Goal: Task Accomplishment & Management: Use online tool/utility

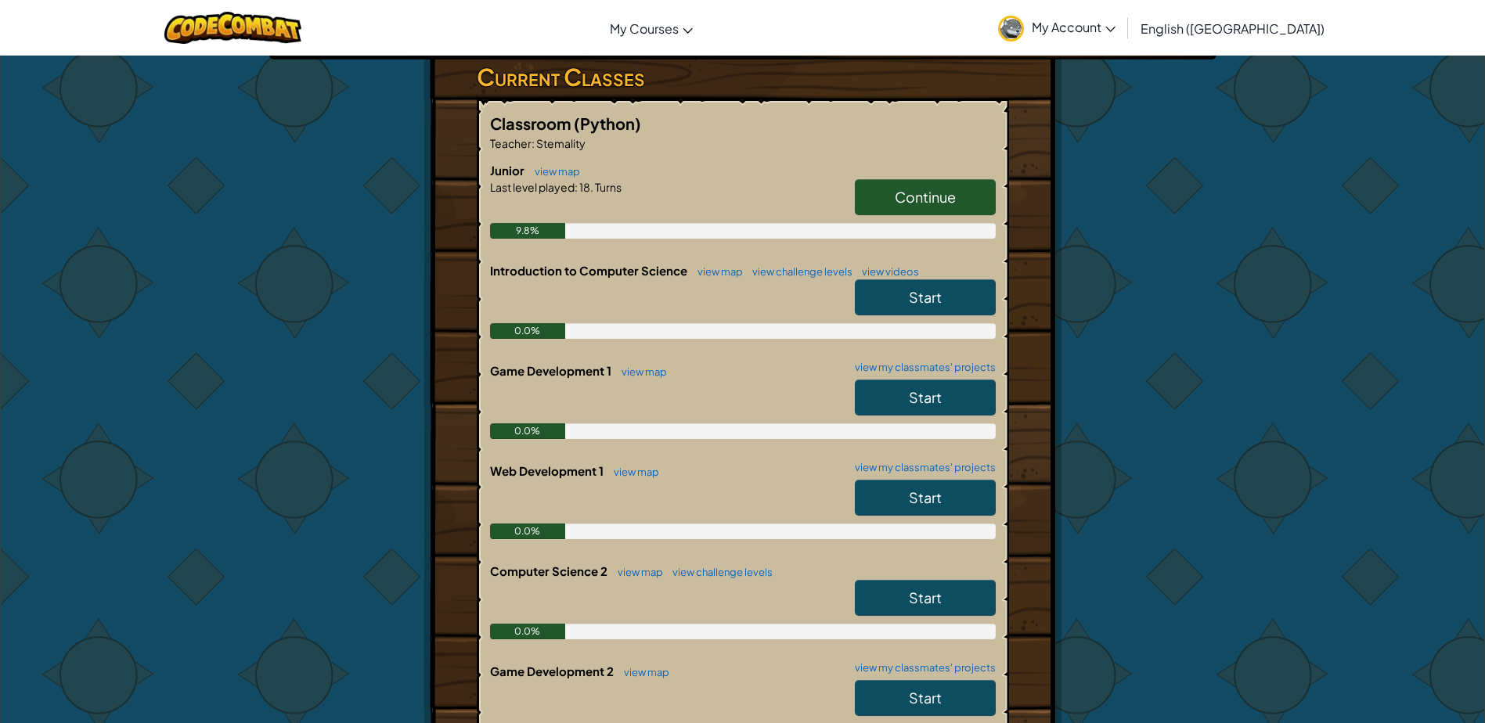
scroll to position [235, 0]
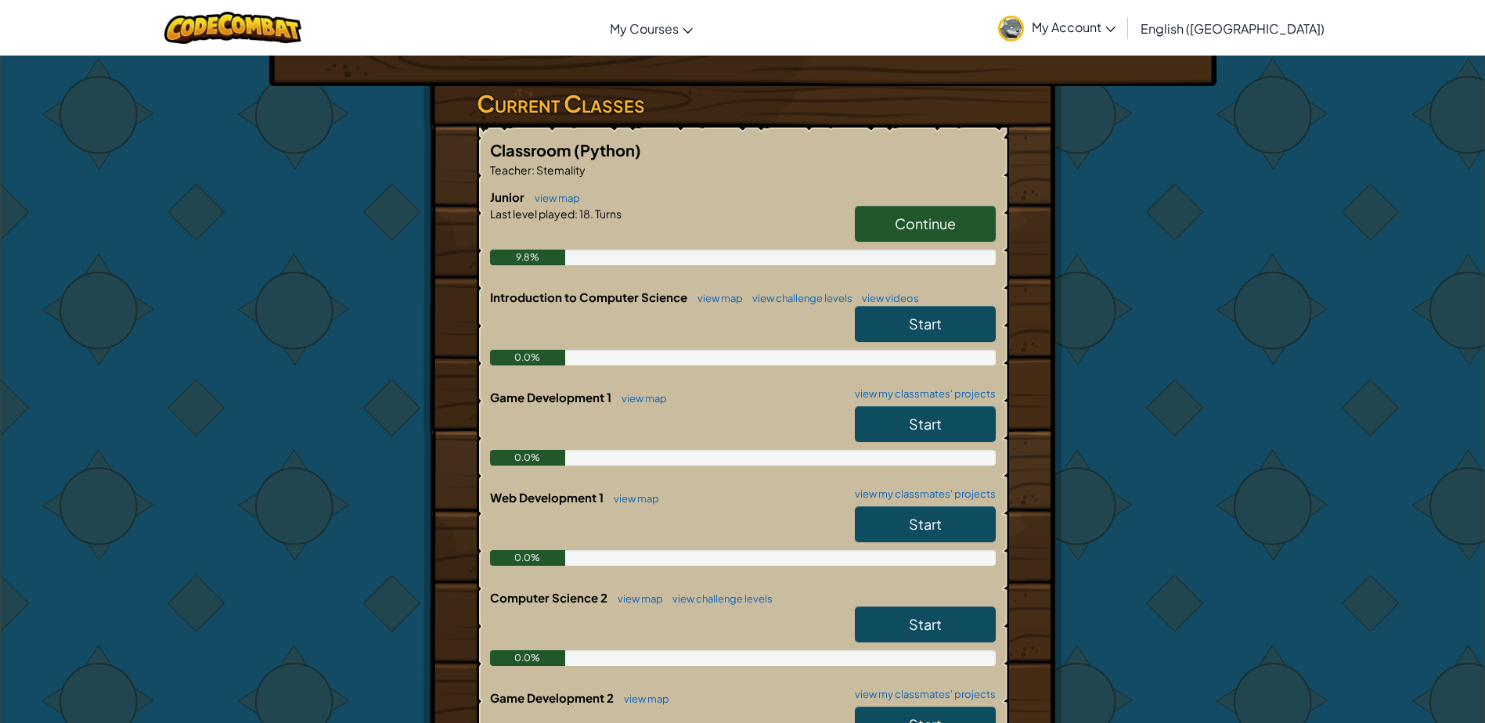
click at [949, 229] on span "Continue" at bounding box center [925, 223] width 61 height 18
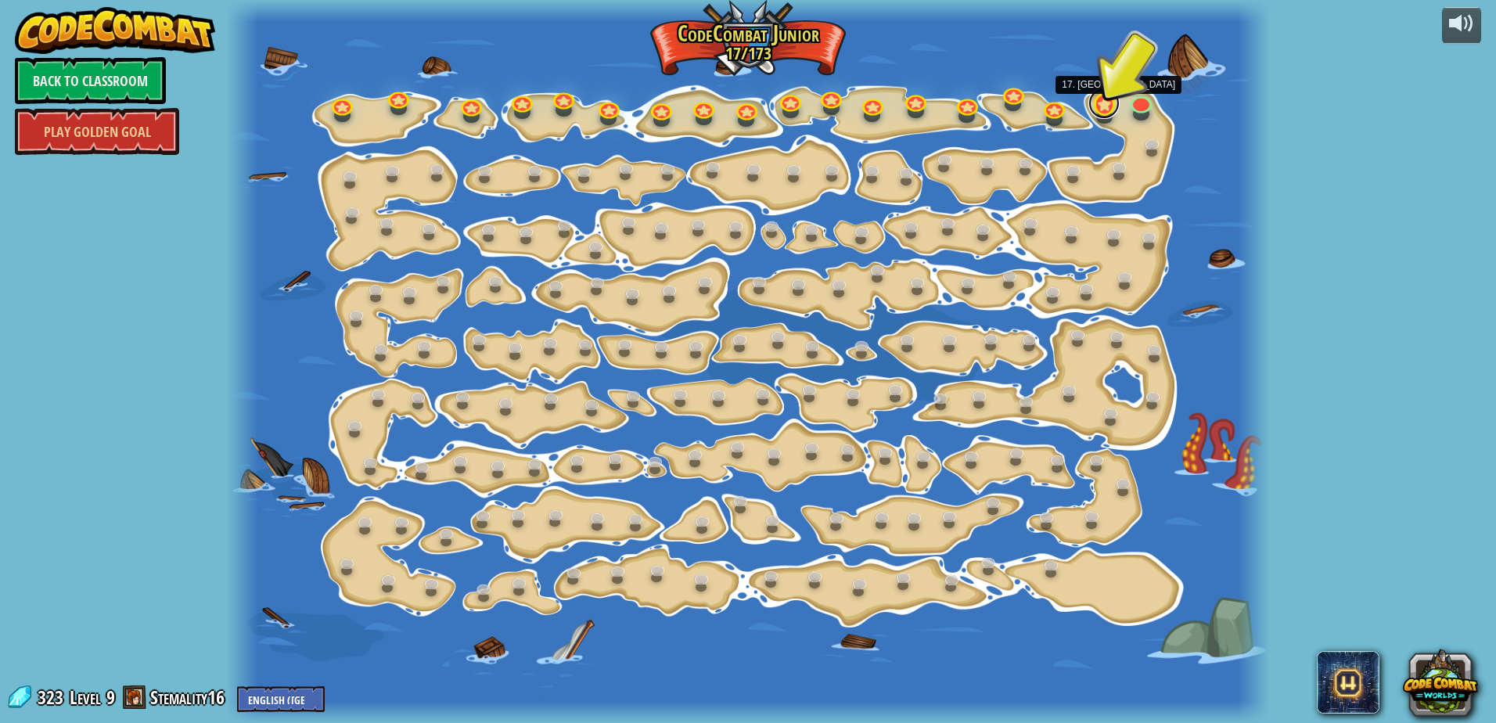
click at [1102, 105] on link at bounding box center [1104, 103] width 31 height 31
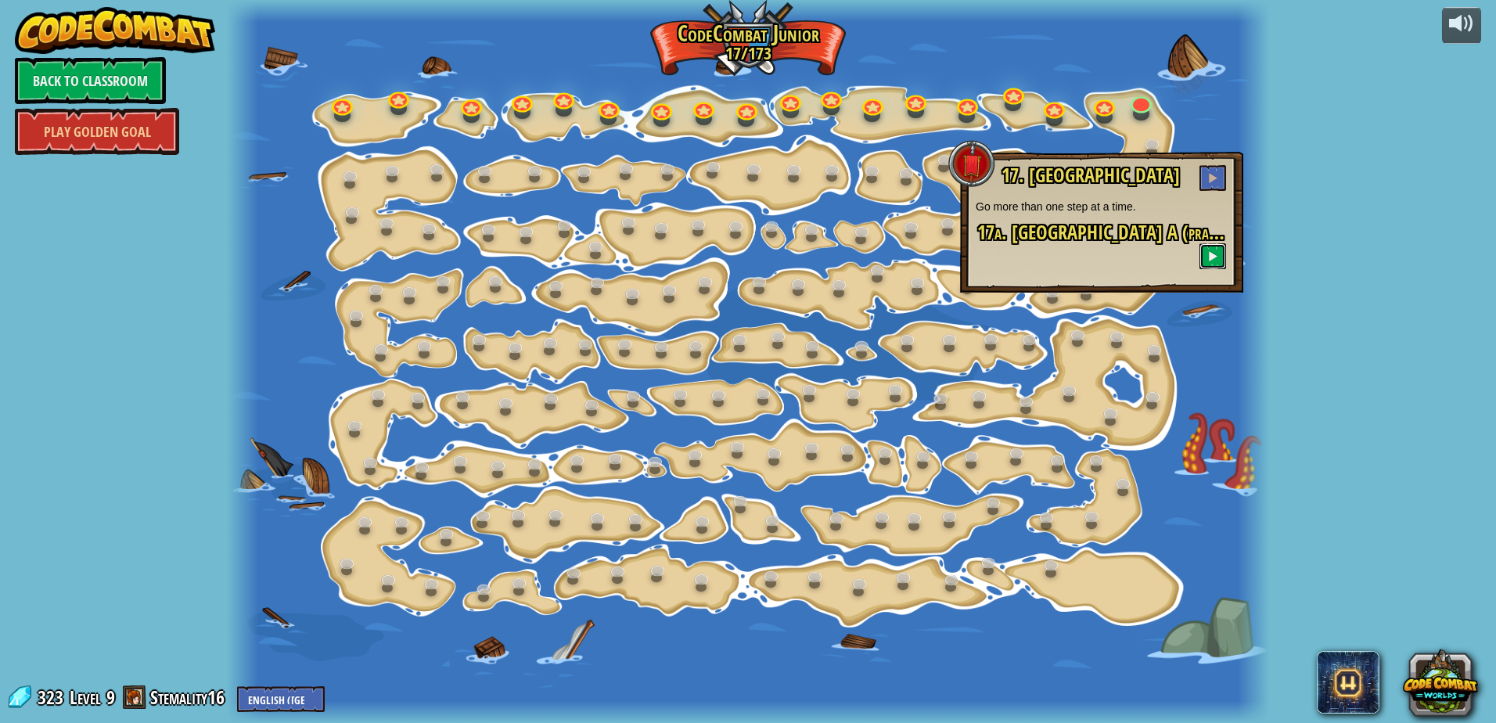
drag, startPoint x: 1219, startPoint y: 239, endPoint x: 1383, endPoint y: 225, distance: 164.2
click at [1383, 225] on div "powered by Back to Classroom Play Golden Goal 15. Step Change Change step argum…" at bounding box center [748, 361] width 1496 height 723
click at [1215, 172] on button at bounding box center [1213, 178] width 27 height 26
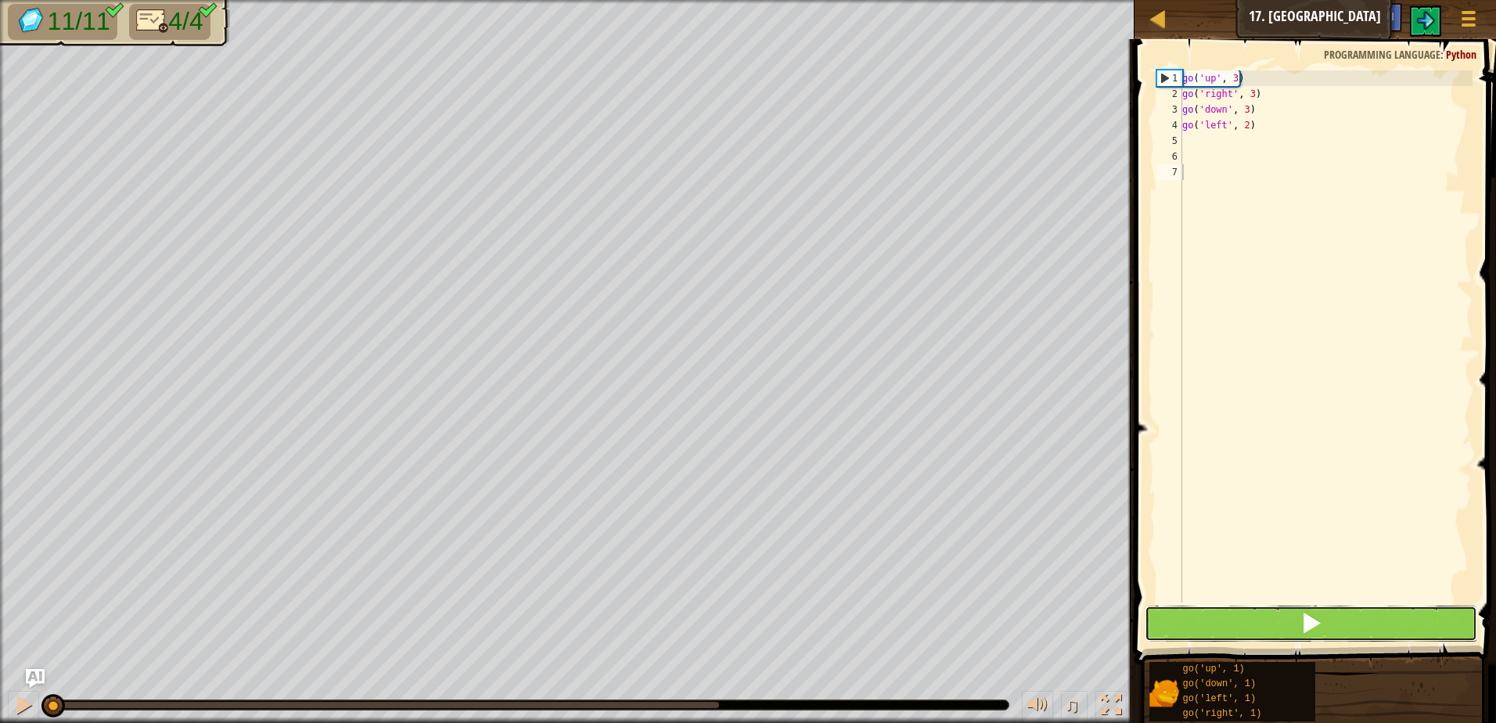
click at [1216, 628] on button at bounding box center [1311, 624] width 333 height 36
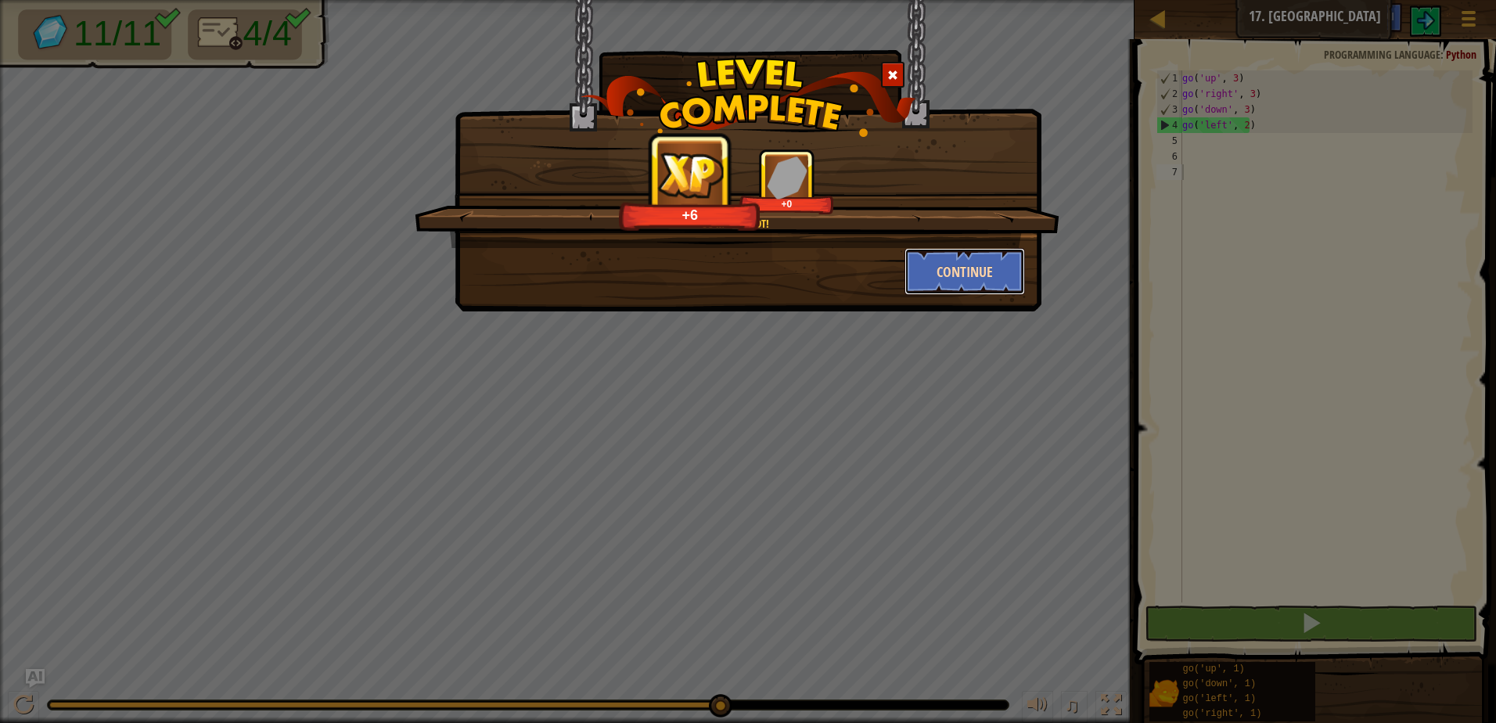
click at [1015, 271] on button "Continue" at bounding box center [965, 271] width 121 height 47
